Goal: Use online tool/utility: Utilize a website feature to perform a specific function

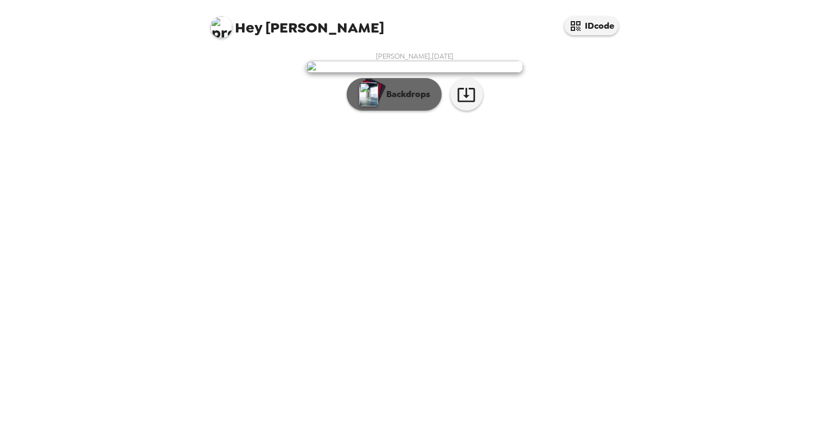
click at [423, 101] on p "Backdrops" at bounding box center [405, 94] width 49 height 13
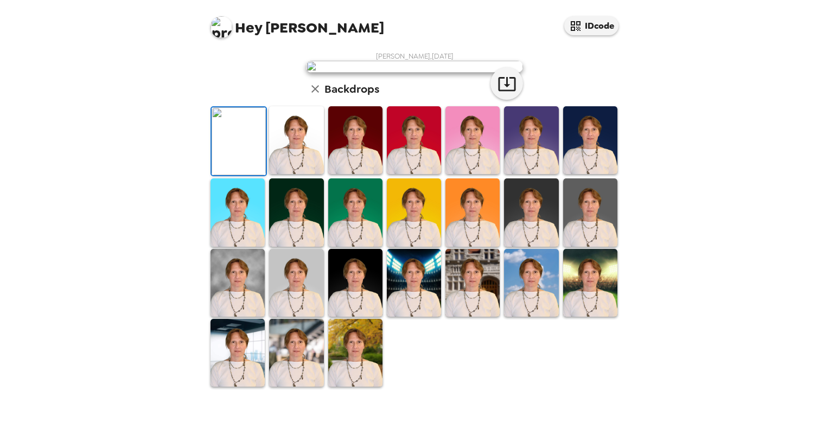
click at [309, 174] on img at bounding box center [296, 140] width 54 height 68
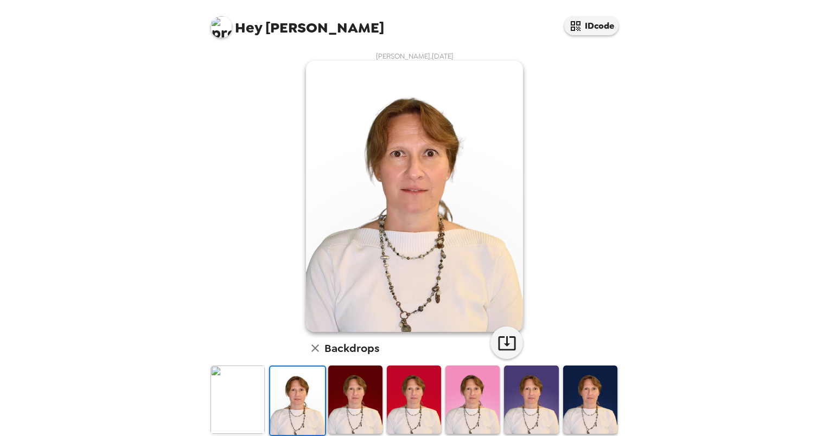
click at [351, 402] on img at bounding box center [355, 400] width 54 height 68
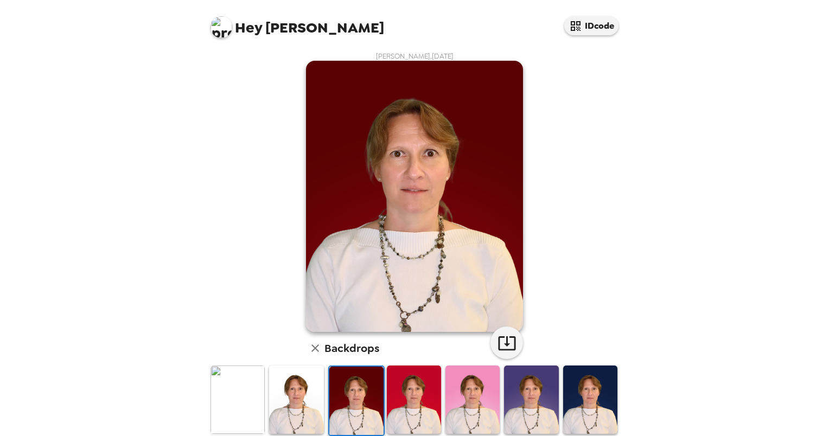
click at [399, 411] on img at bounding box center [414, 400] width 54 height 68
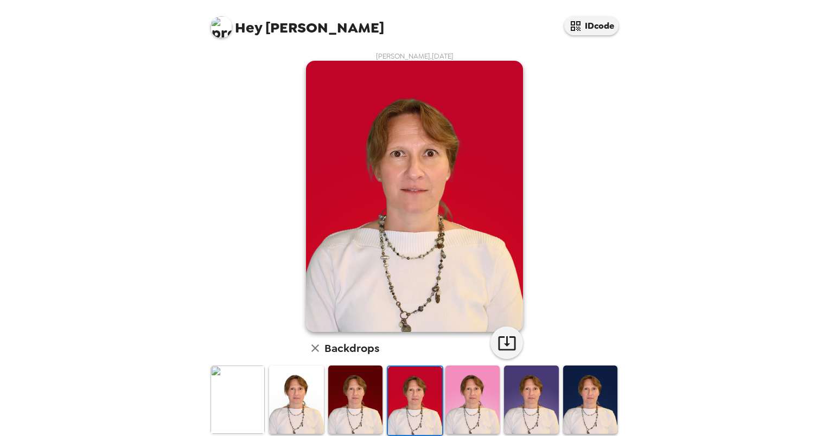
click at [467, 412] on img at bounding box center [473, 400] width 54 height 68
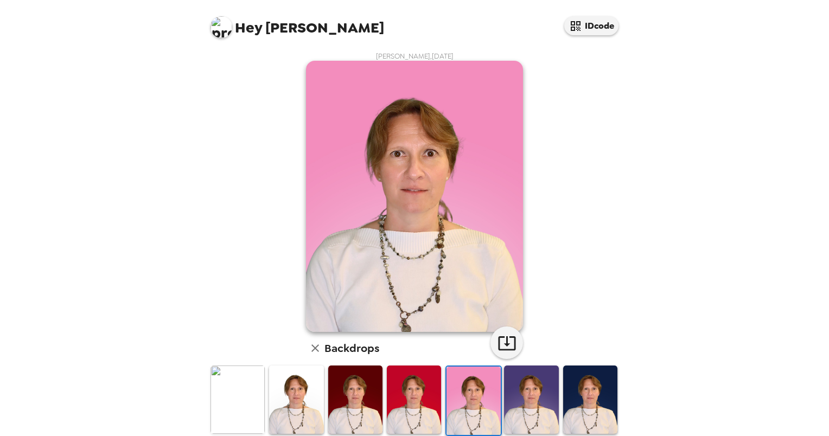
click at [527, 405] on img at bounding box center [531, 400] width 54 height 68
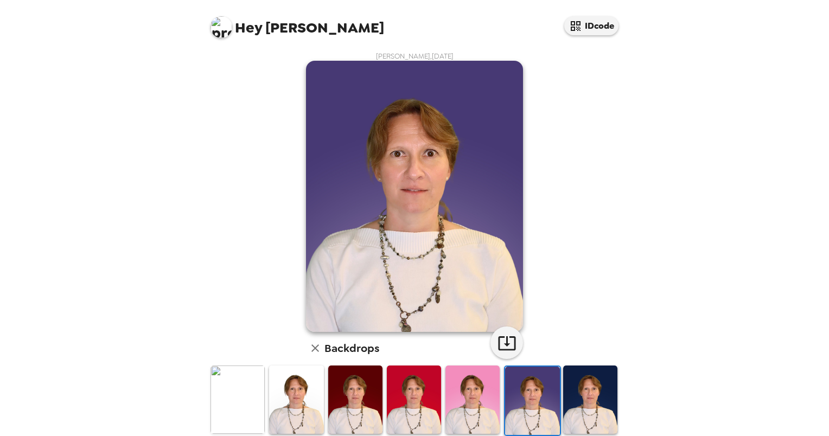
click at [582, 401] on img at bounding box center [590, 400] width 54 height 68
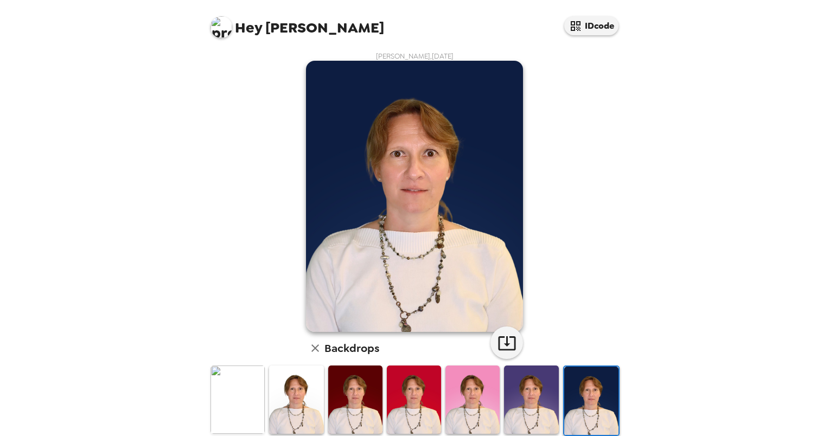
click at [247, 399] on img at bounding box center [238, 400] width 54 height 68
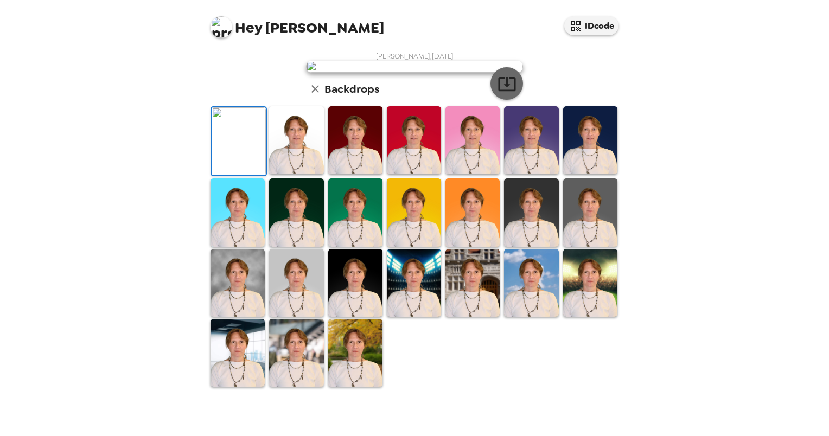
click at [503, 91] on icon "button" at bounding box center [506, 84] width 17 height 14
